Goal: Task Accomplishment & Management: Use online tool/utility

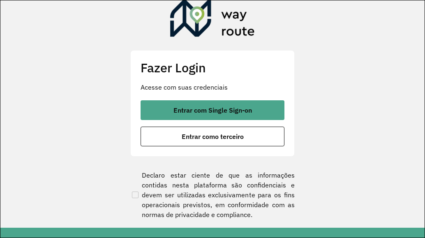
click at [207, 110] on span "Entrar com Single Sign-on" at bounding box center [212, 110] width 78 height 7
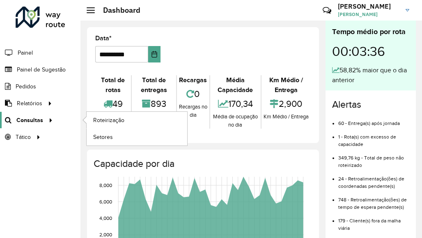
click at [33, 122] on span "Consultas" at bounding box center [29, 120] width 27 height 9
click at [118, 122] on span "Roteirização" at bounding box center [109, 120] width 33 height 9
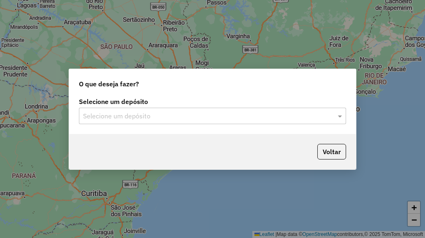
click at [186, 115] on input "text" at bounding box center [204, 116] width 242 height 10
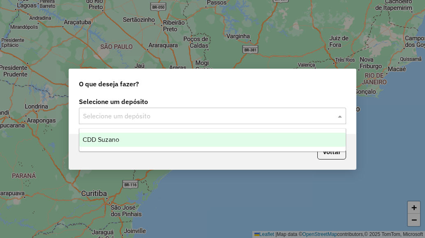
click at [149, 133] on div "CDD Suzano" at bounding box center [212, 140] width 266 height 14
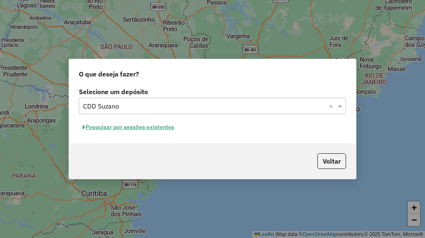
click at [157, 131] on button "Pesquisar por sessões existentes" at bounding box center [128, 127] width 99 height 13
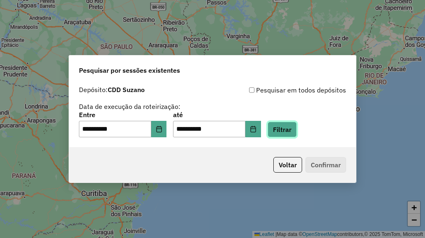
click at [297, 133] on button "Filtrar" at bounding box center [281, 130] width 29 height 16
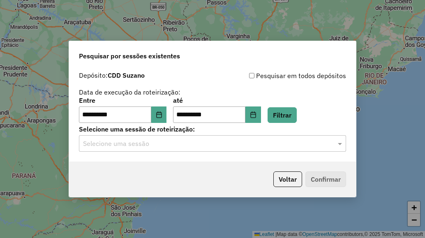
drag, startPoint x: 233, startPoint y: 150, endPoint x: 229, endPoint y: 149, distance: 4.8
click at [230, 149] on div "Selecione uma sessão" at bounding box center [212, 143] width 267 height 16
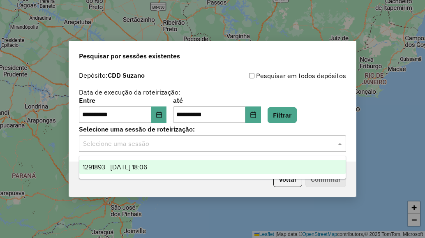
click at [147, 168] on span "1291893 - 10/10/2025 18:06" at bounding box center [115, 167] width 65 height 7
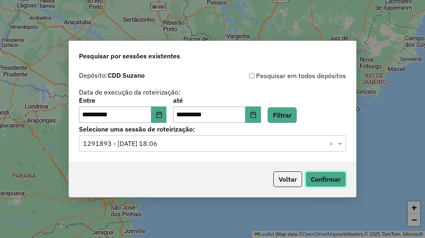
click at [327, 175] on button "Confirmar" at bounding box center [325, 179] width 41 height 16
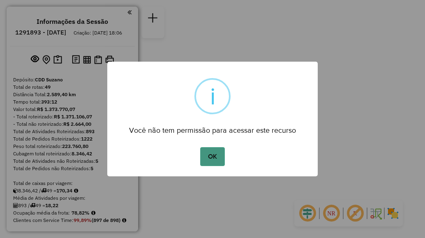
click at [212, 158] on button "OK" at bounding box center [212, 156] width 24 height 19
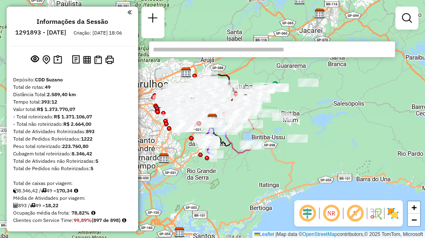
paste input "*****"
type input "*****"
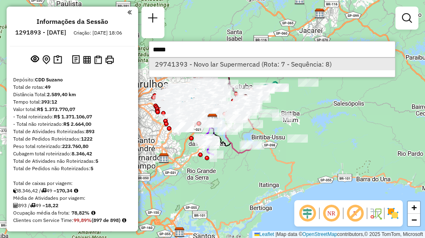
click at [210, 67] on li "29741393 - Novo lar Supermercad (Rota: 7 - Sequência: 8)" at bounding box center [272, 64] width 246 height 12
select select "**********"
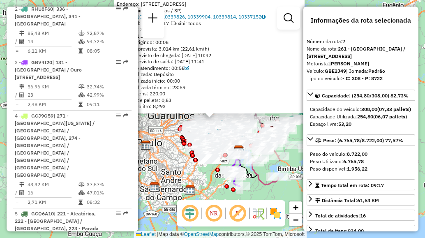
scroll to position [668, 0]
